Goal: Navigation & Orientation: Find specific page/section

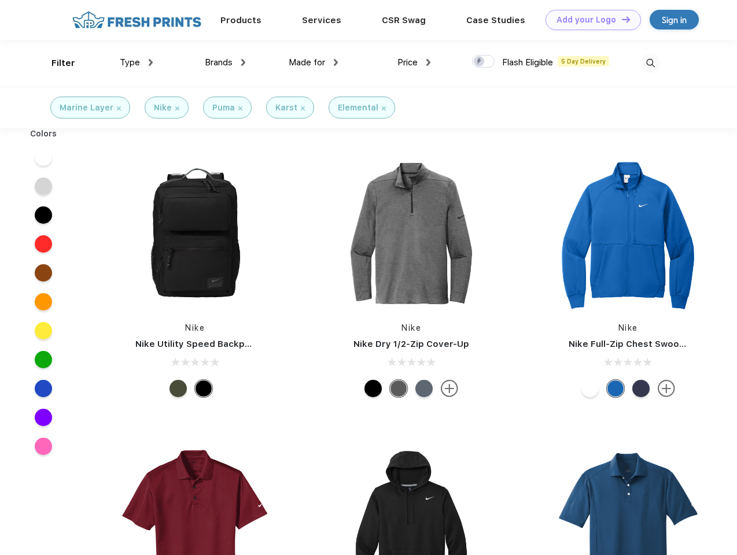
click at [589, 20] on link "Add your Logo Design Tool" at bounding box center [592, 20] width 95 height 20
click at [0, 0] on div "Design Tool" at bounding box center [0, 0] width 0 height 0
click at [620, 19] on link "Add your Logo Design Tool" at bounding box center [592, 20] width 95 height 20
click at [56, 63] on div "Filter" at bounding box center [63, 63] width 24 height 13
click at [136, 62] on span "Type" at bounding box center [130, 62] width 20 height 10
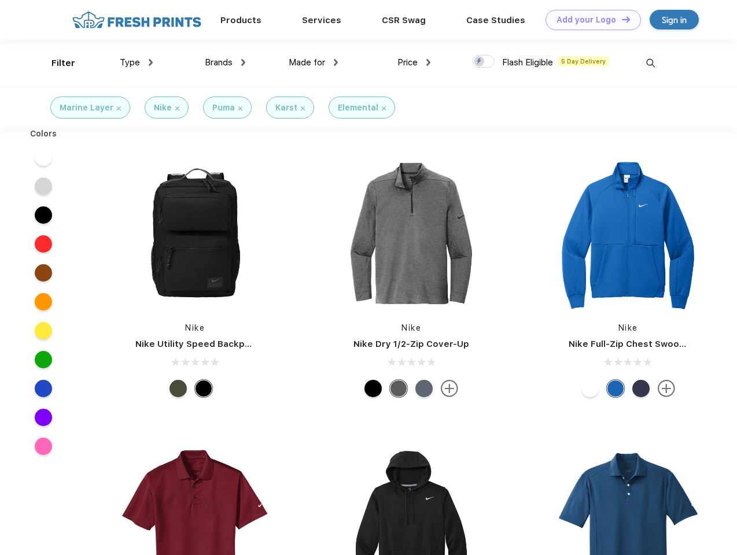
click at [225, 62] on span "Brands" at bounding box center [219, 62] width 28 height 10
click at [313, 62] on span "Made for" at bounding box center [307, 62] width 36 height 10
click at [414, 62] on span "Price" at bounding box center [407, 62] width 20 height 10
click at [483, 62] on div at bounding box center [483, 61] width 23 height 13
click at [479, 62] on input "checkbox" at bounding box center [476, 58] width 8 height 8
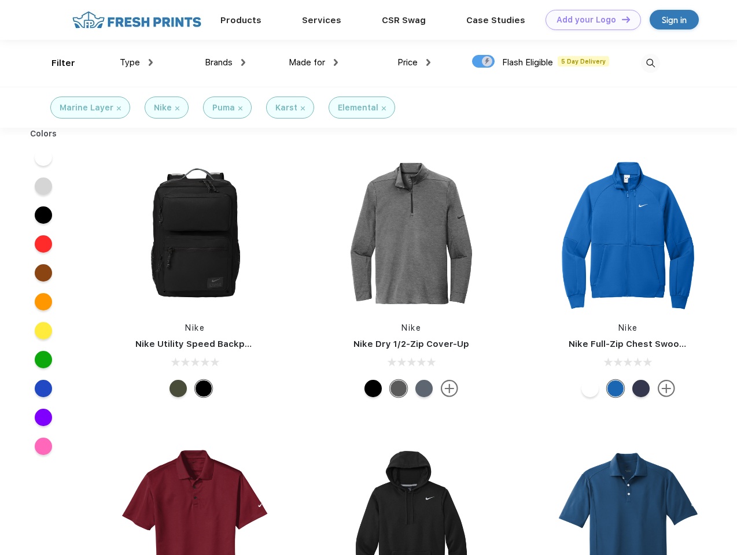
click at [650, 63] on img at bounding box center [650, 63] width 19 height 19
